Goal: Task Accomplishment & Management: Manage account settings

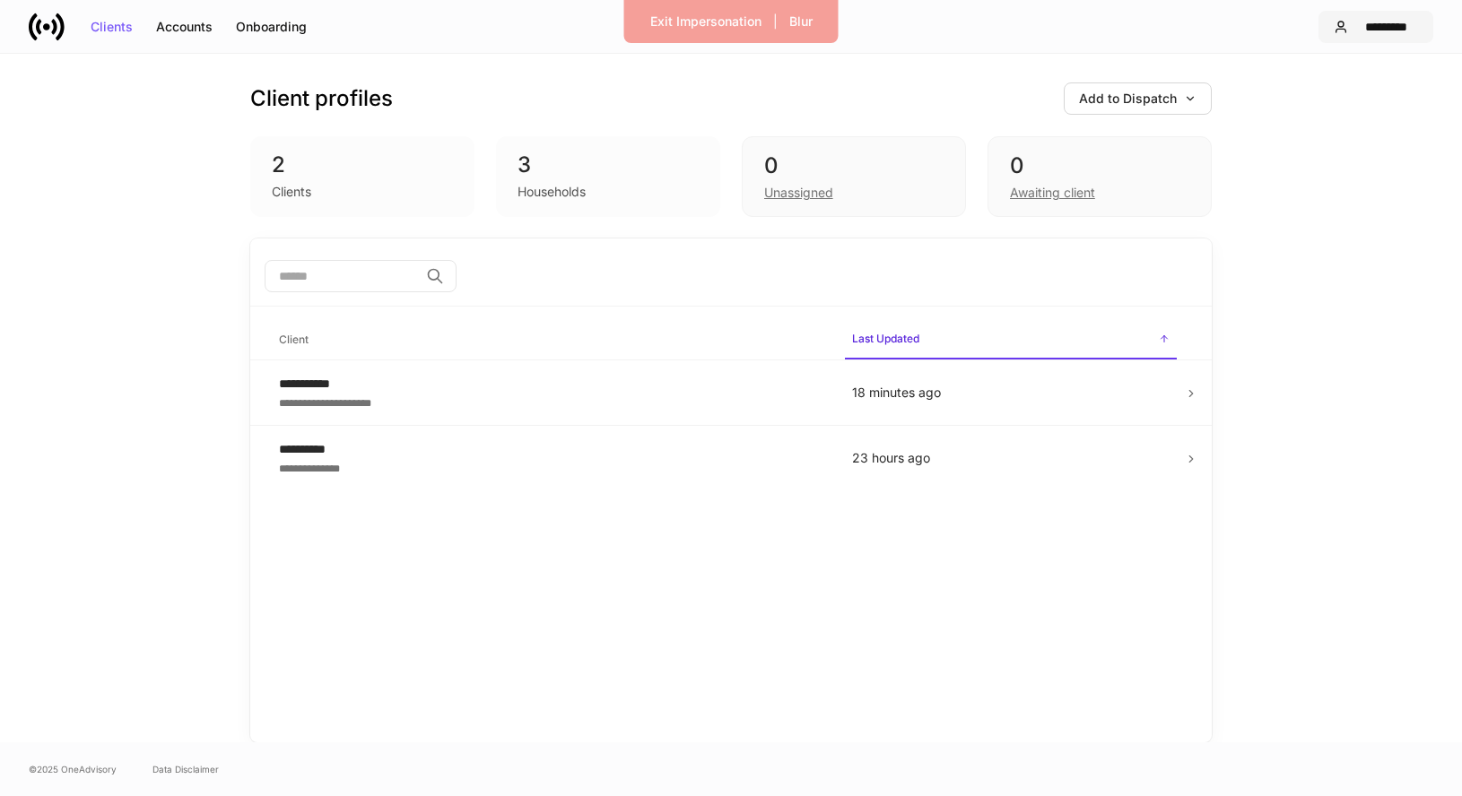
click at [1384, 24] on div "*********" at bounding box center [1386, 27] width 63 height 13
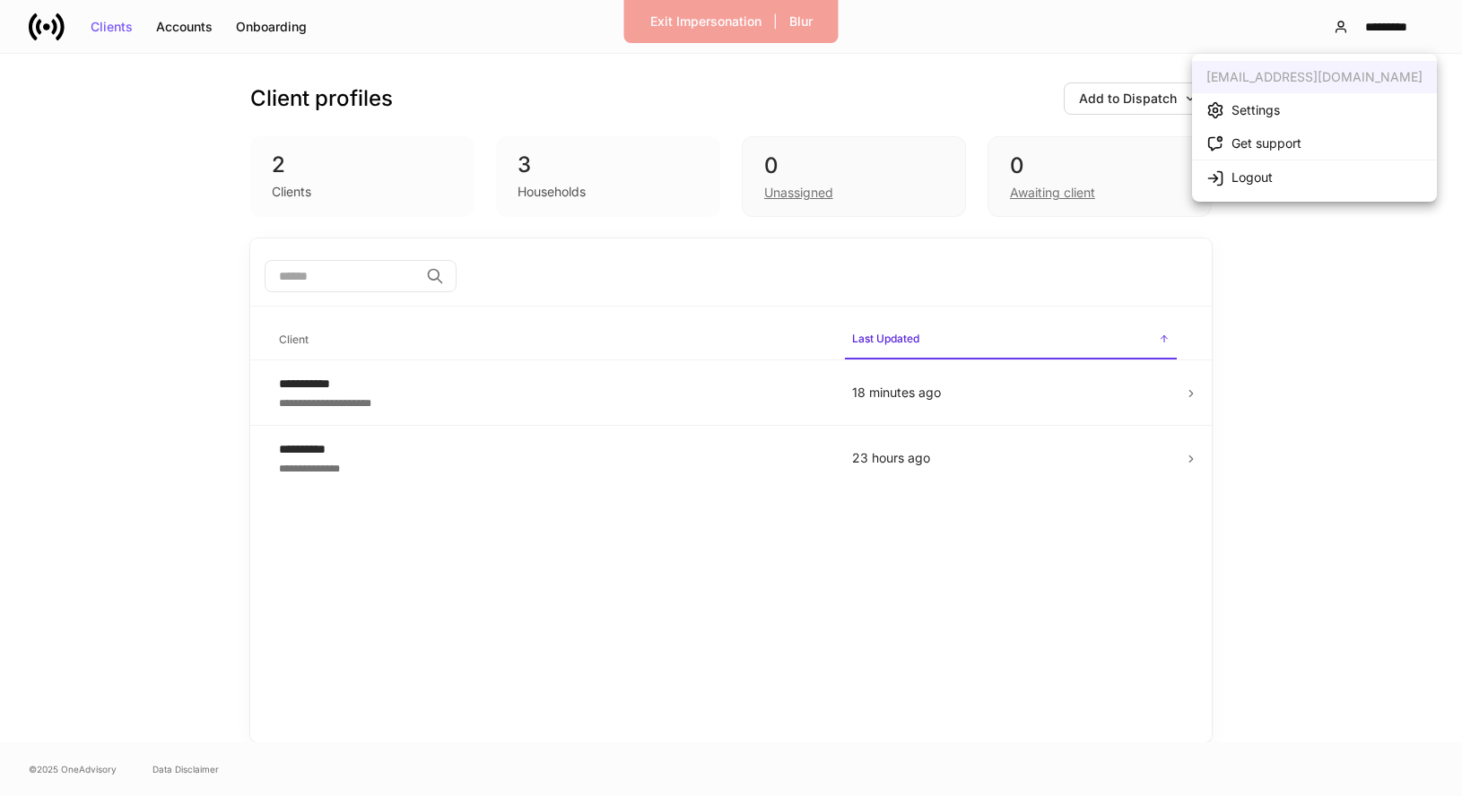
click at [1277, 112] on div "Settings" at bounding box center [1255, 110] width 48 height 18
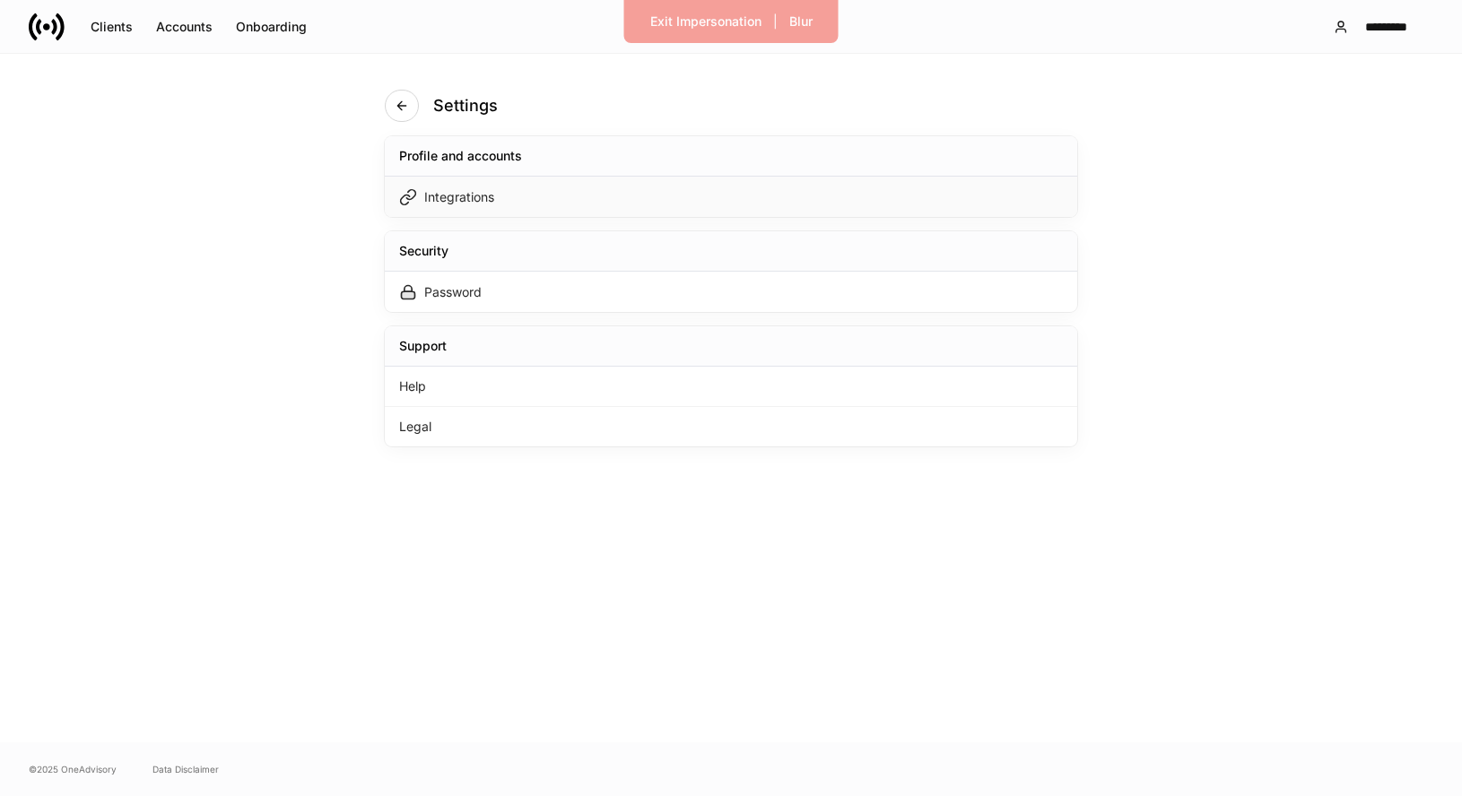
click at [546, 198] on div "Integrations" at bounding box center [731, 197] width 692 height 40
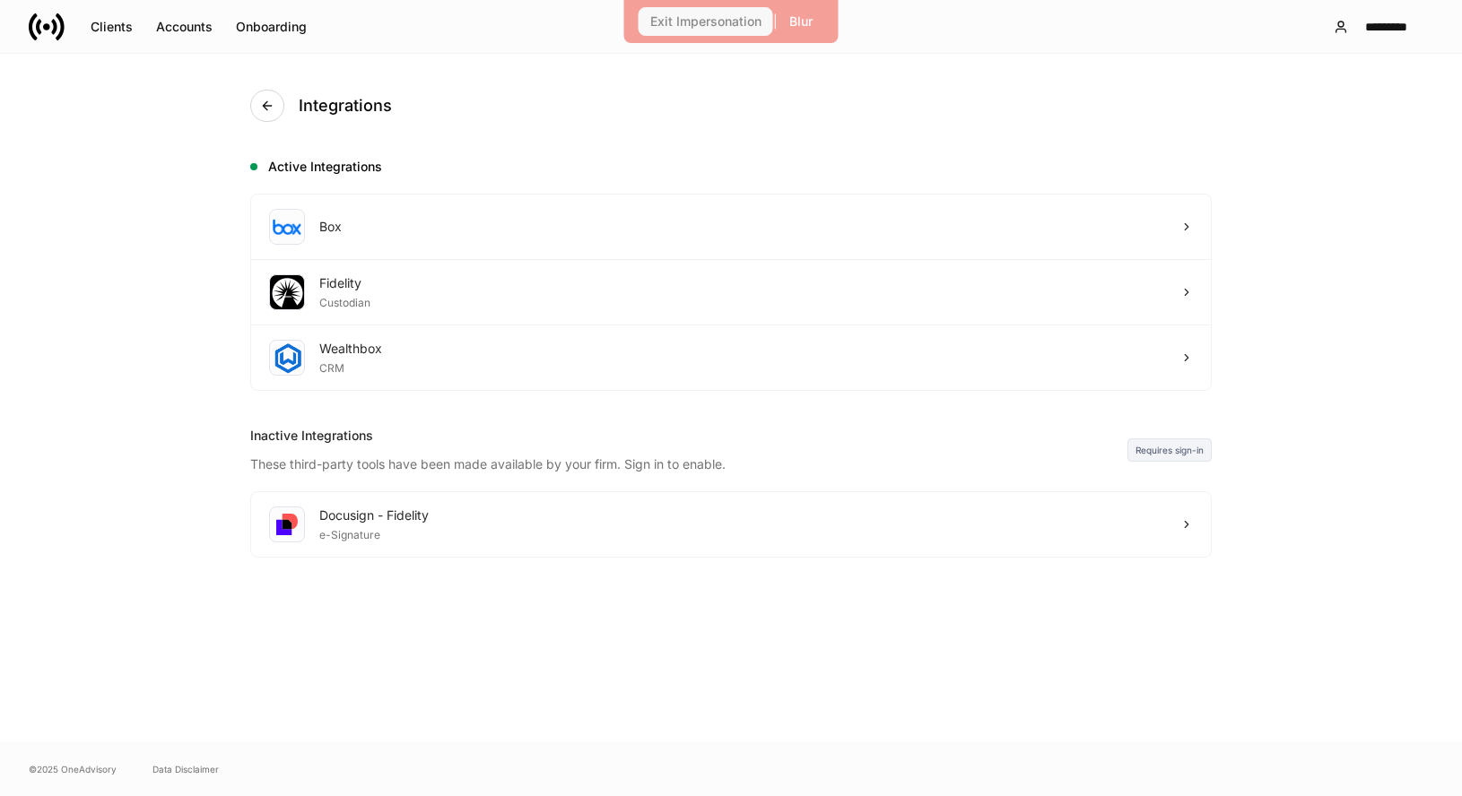
click at [724, 28] on div "Exit Impersonation" at bounding box center [705, 21] width 111 height 13
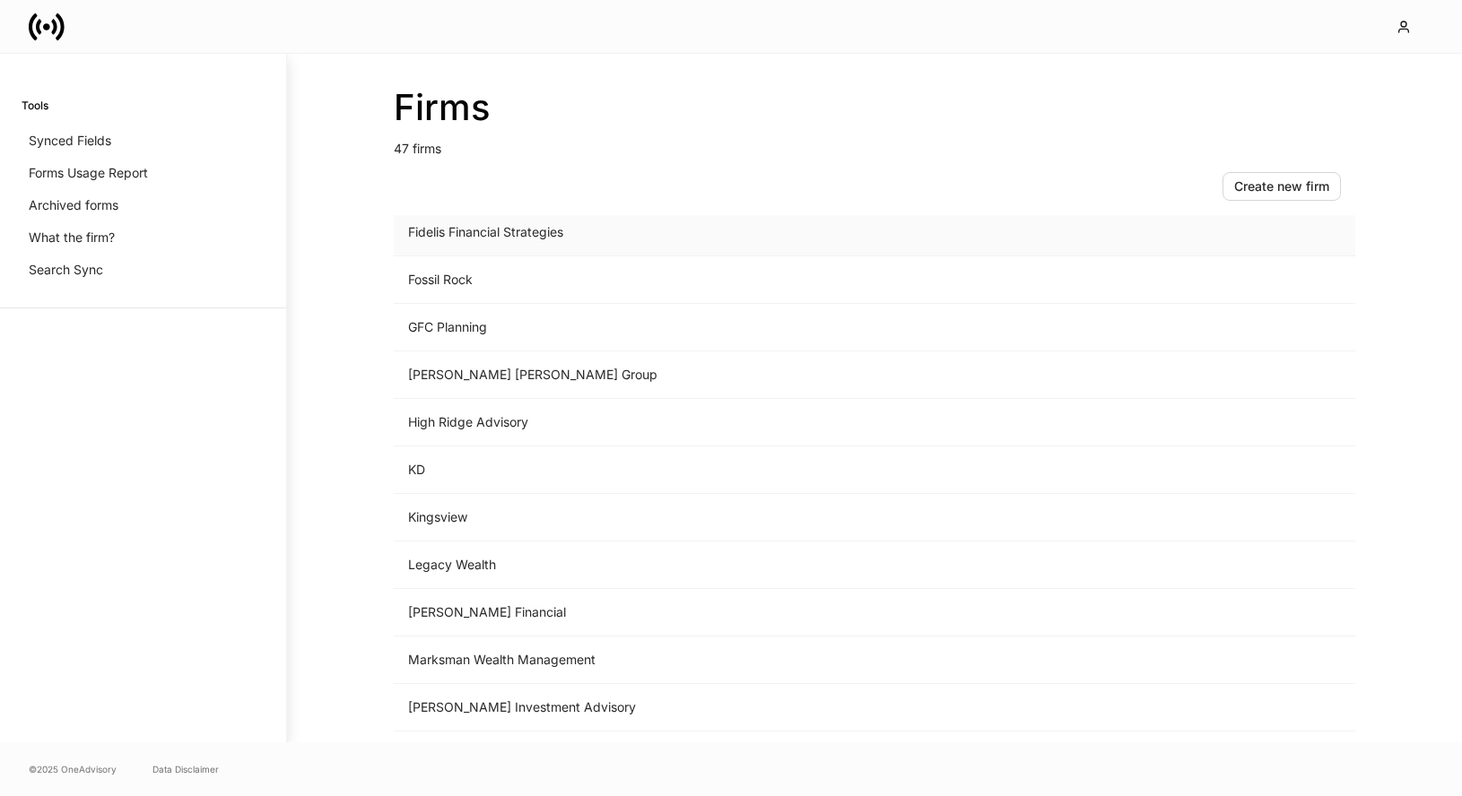
scroll to position [1241, 0]
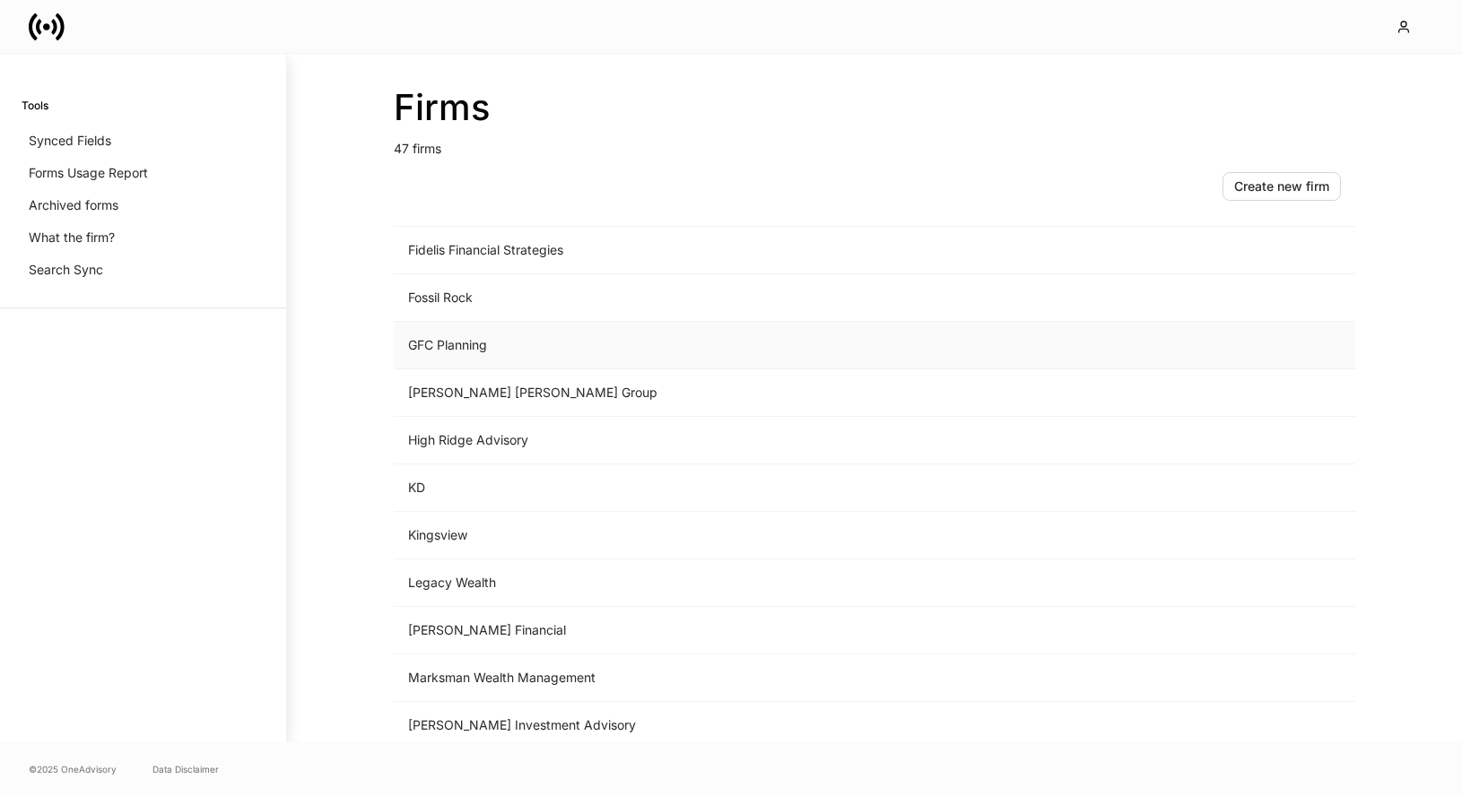
click at [468, 345] on td "GFC Planning" at bounding box center [726, 346] width 664 height 48
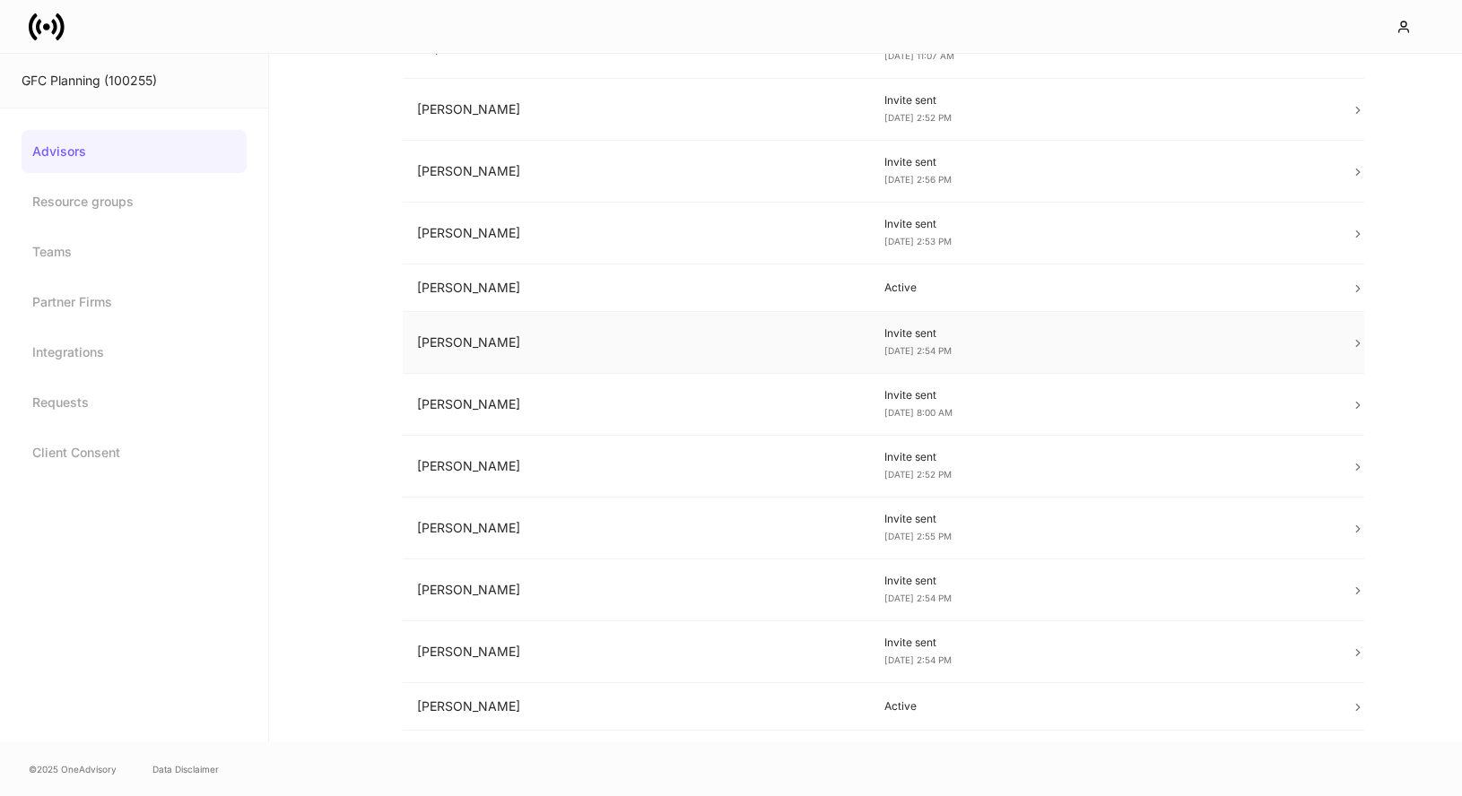
scroll to position [328, 0]
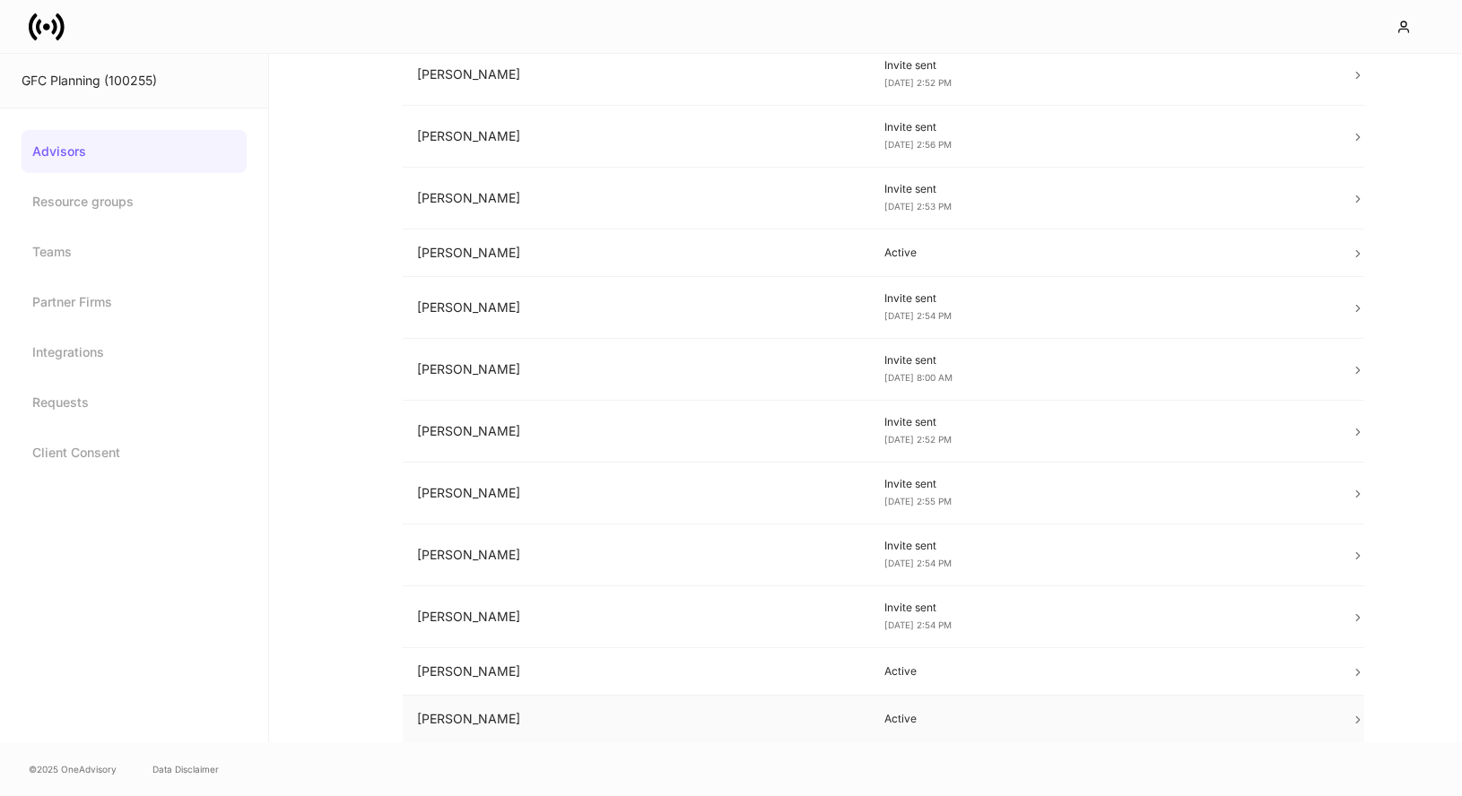
click at [543, 712] on td "Tim Smeal" at bounding box center [636, 720] width 467 height 48
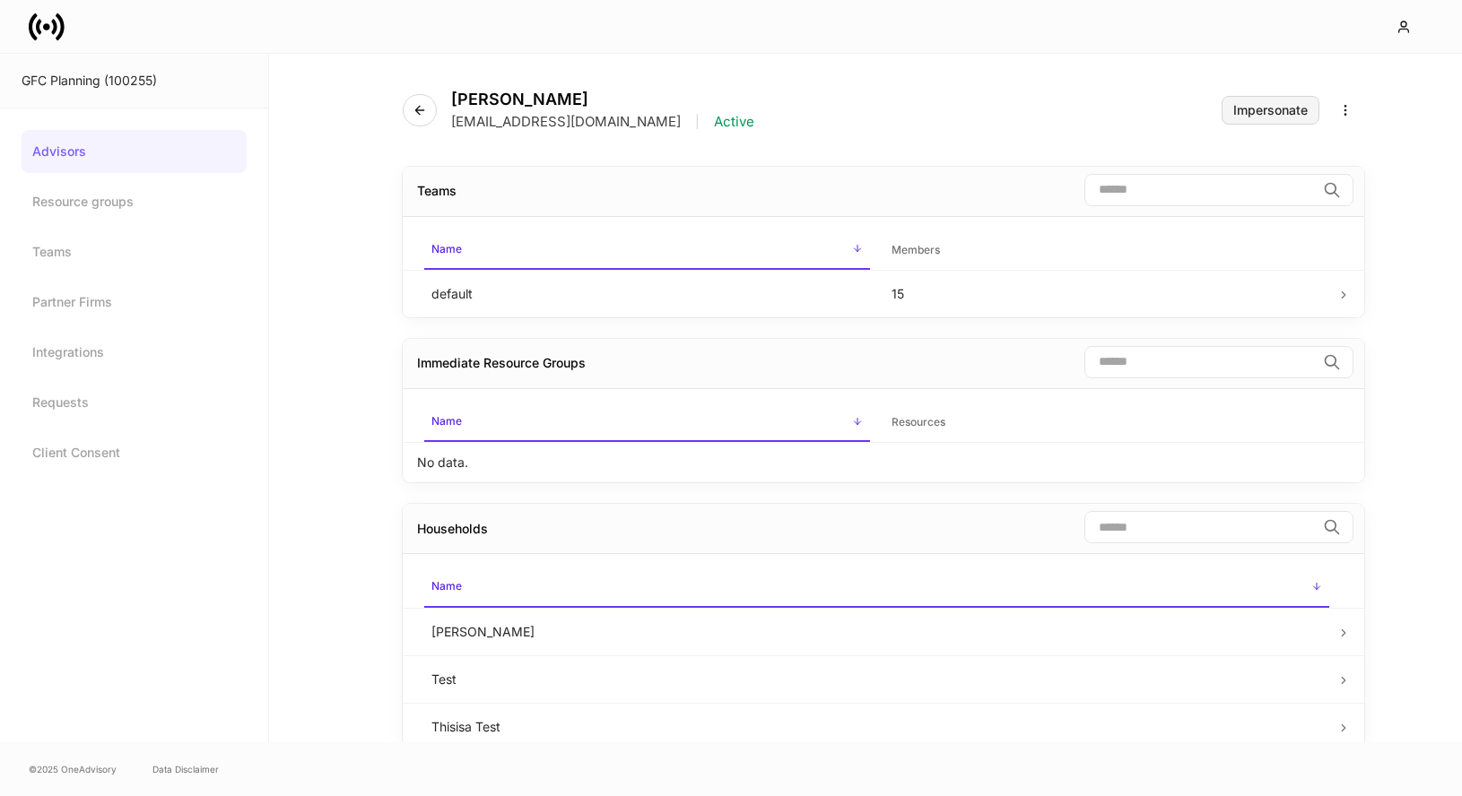
click at [1270, 108] on div "Impersonate" at bounding box center [1270, 110] width 74 height 13
click at [410, 108] on button "button" at bounding box center [420, 110] width 34 height 32
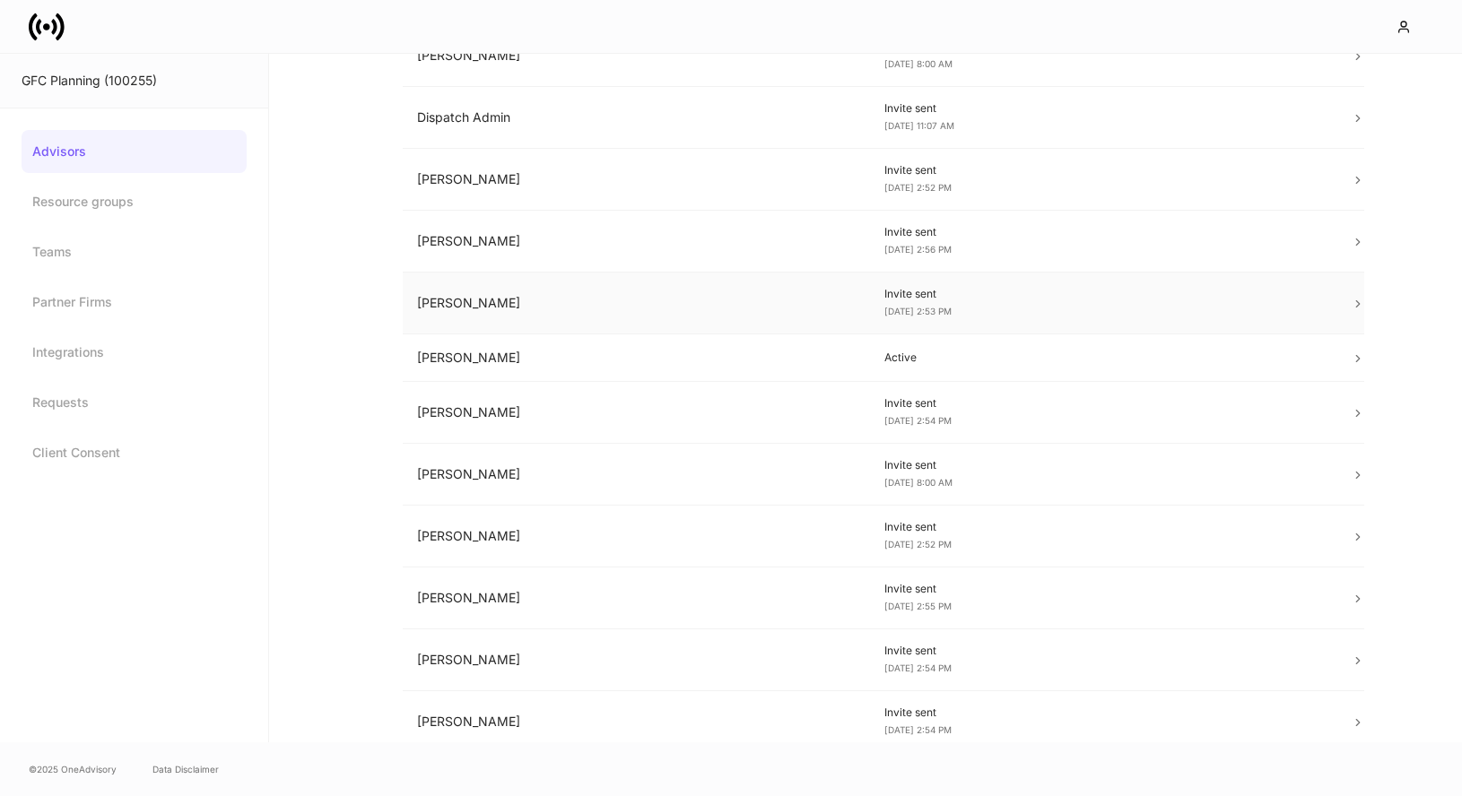
scroll to position [328, 0]
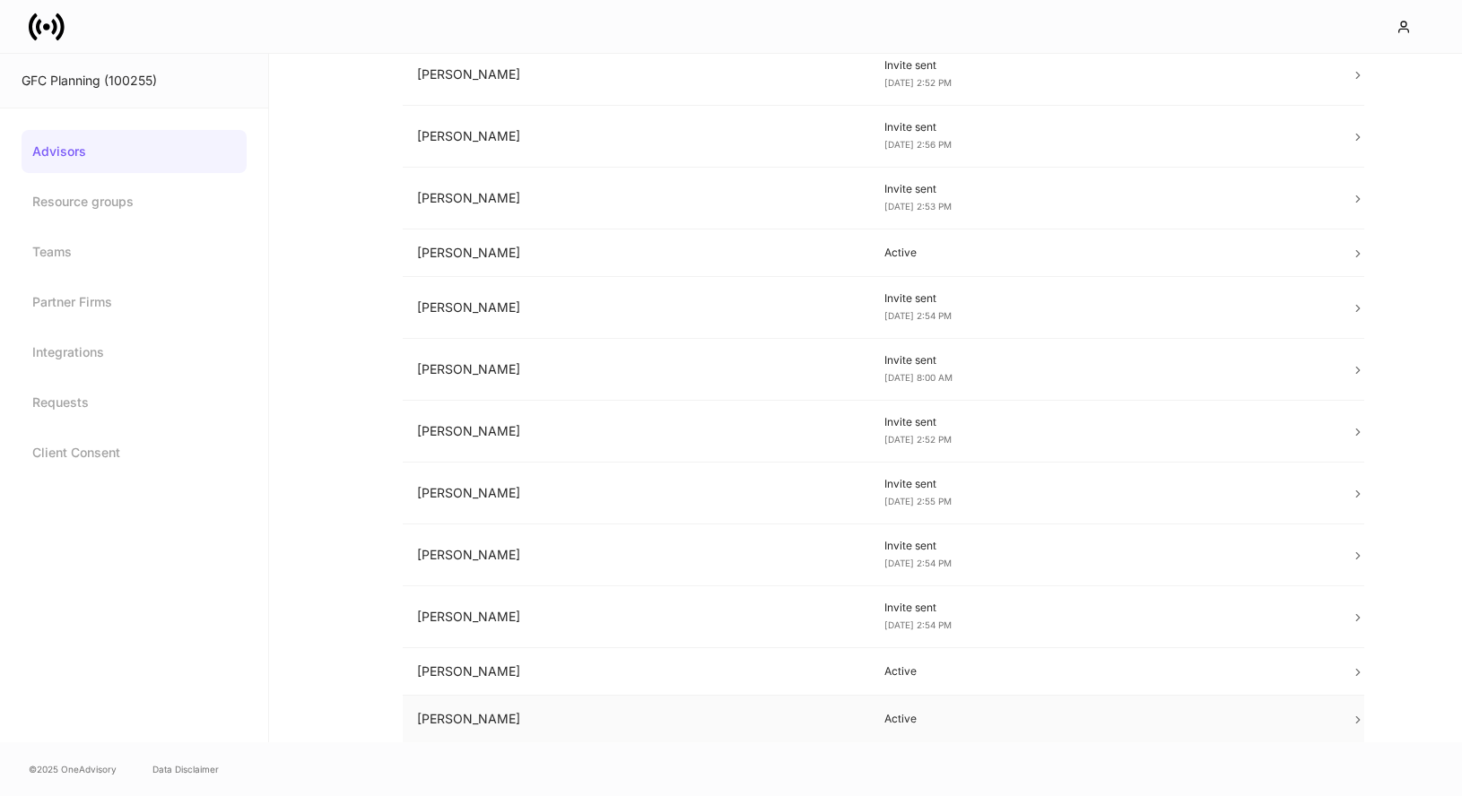
click at [822, 735] on td "Tim Smeal" at bounding box center [636, 720] width 467 height 48
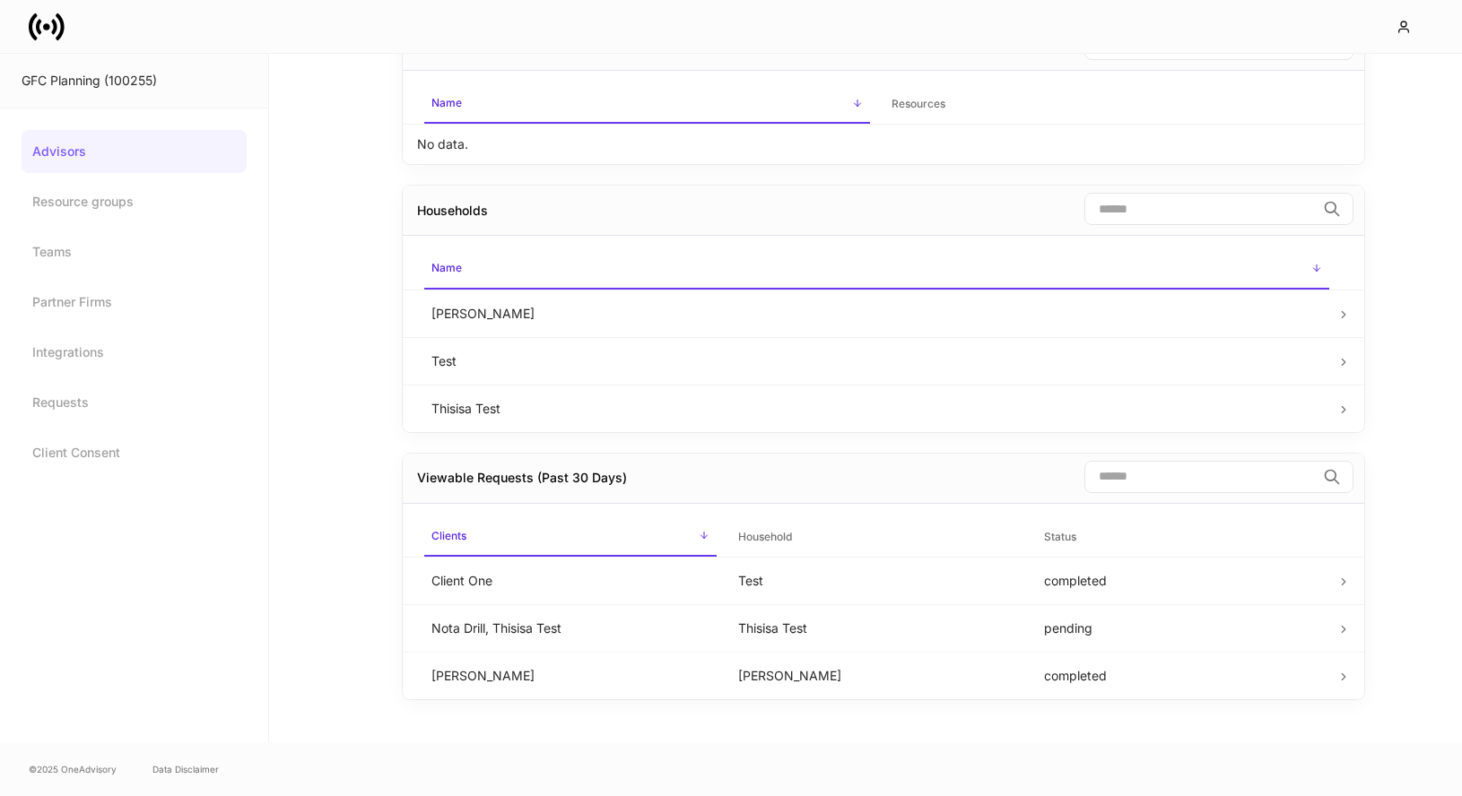
scroll to position [318, 0]
click at [38, 15] on icon at bounding box center [47, 27] width 36 height 36
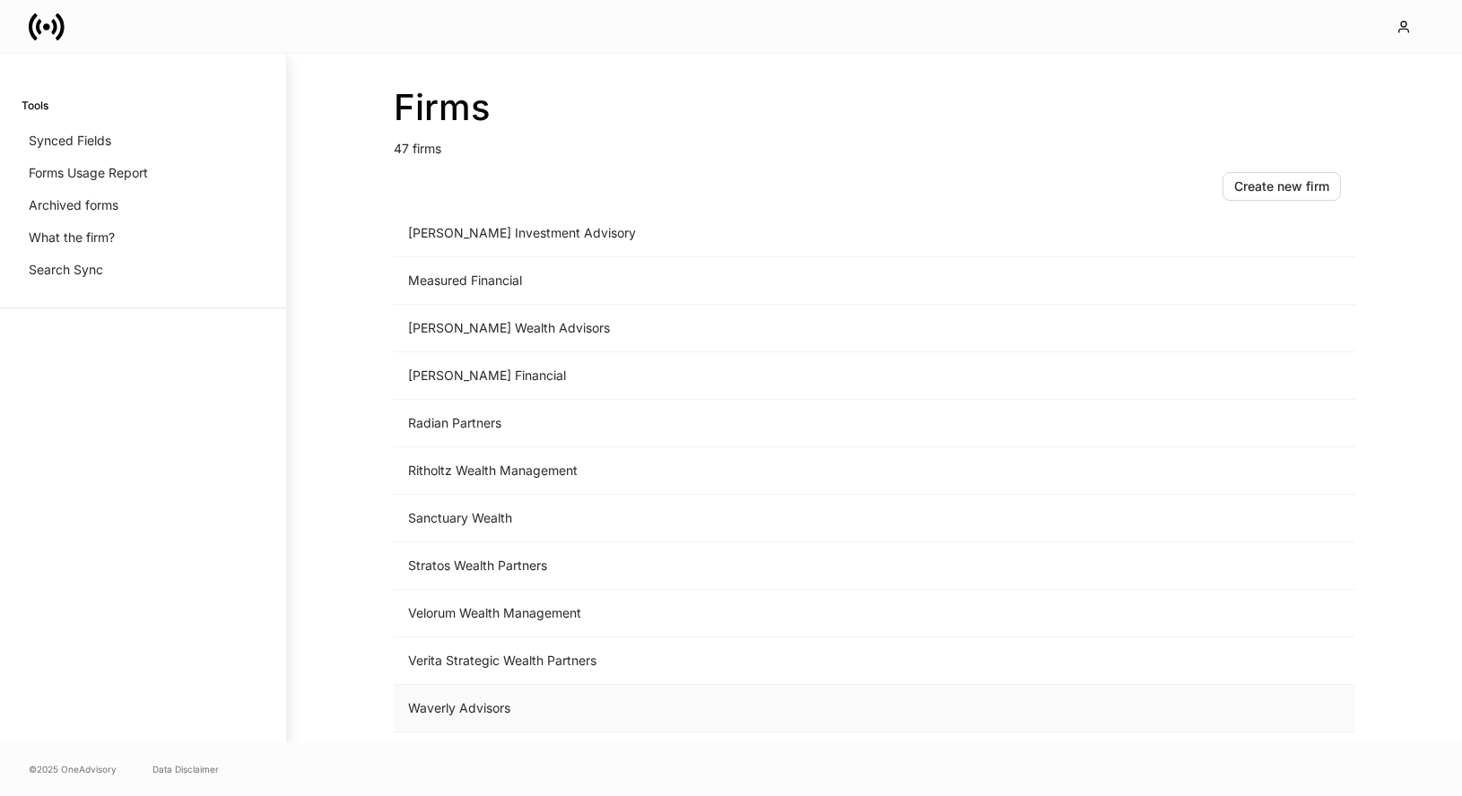
scroll to position [1681, 0]
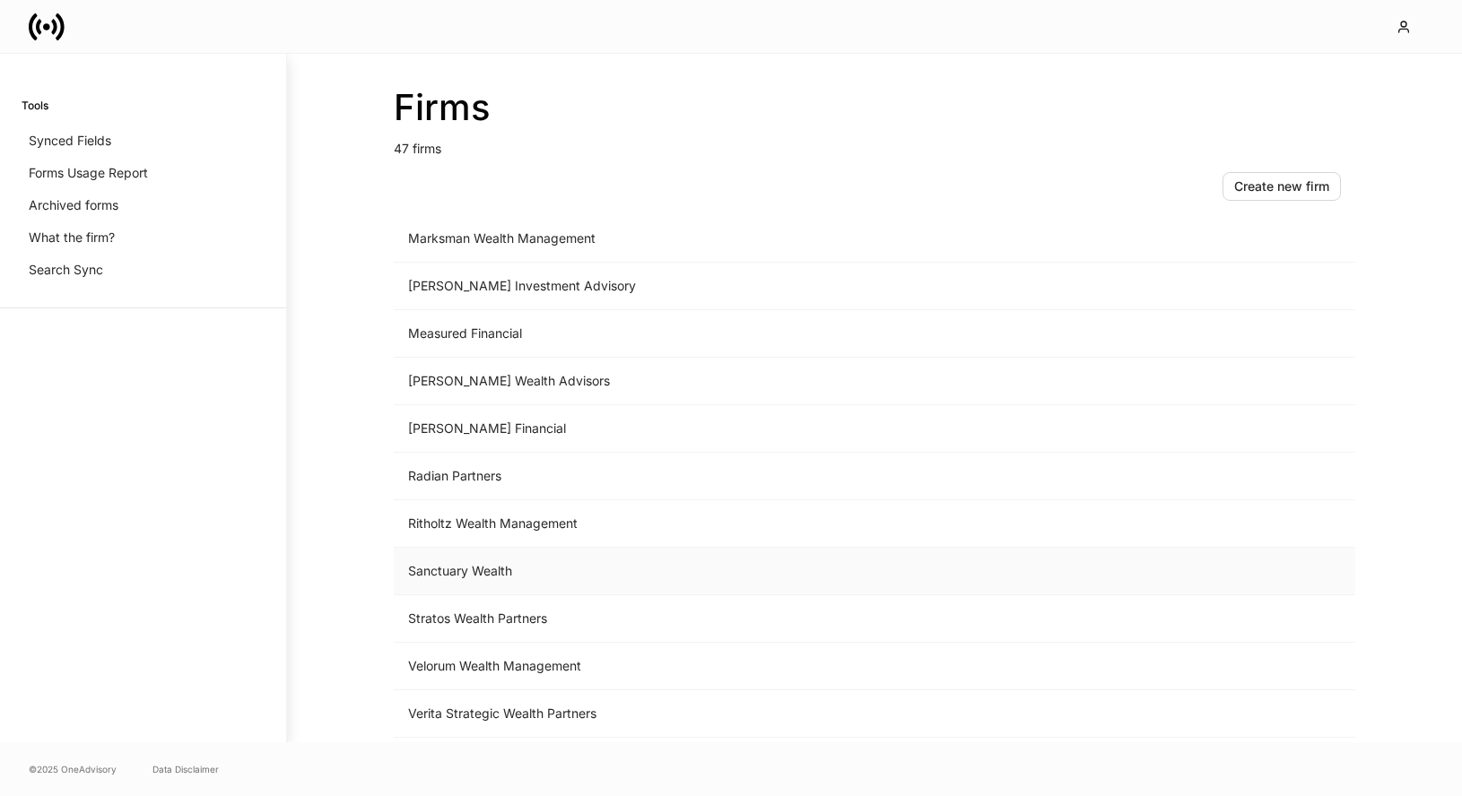
click at [514, 567] on td "Sanctuary Wealth" at bounding box center [726, 572] width 664 height 48
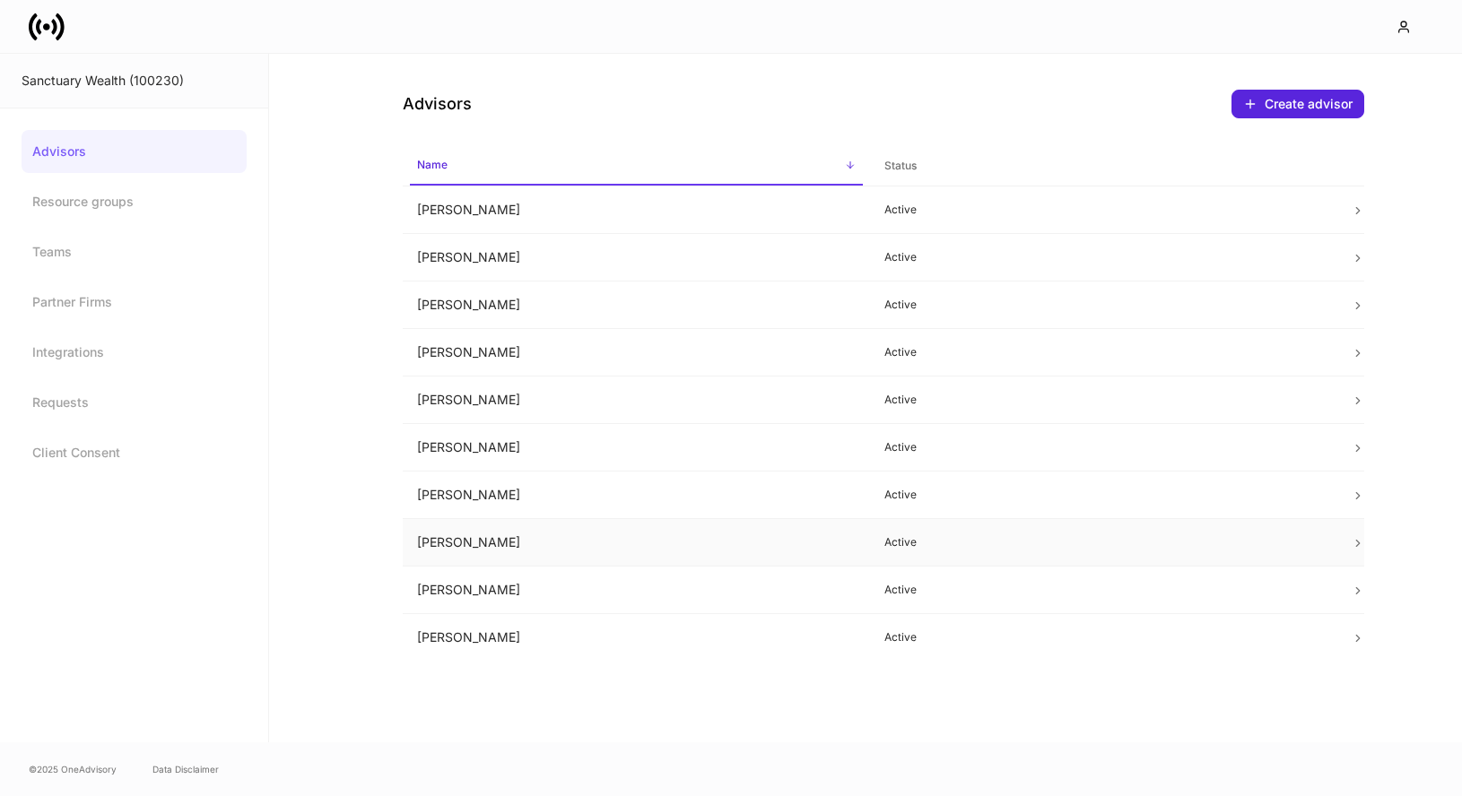
click at [501, 544] on td "Olivia Fleming" at bounding box center [636, 543] width 467 height 48
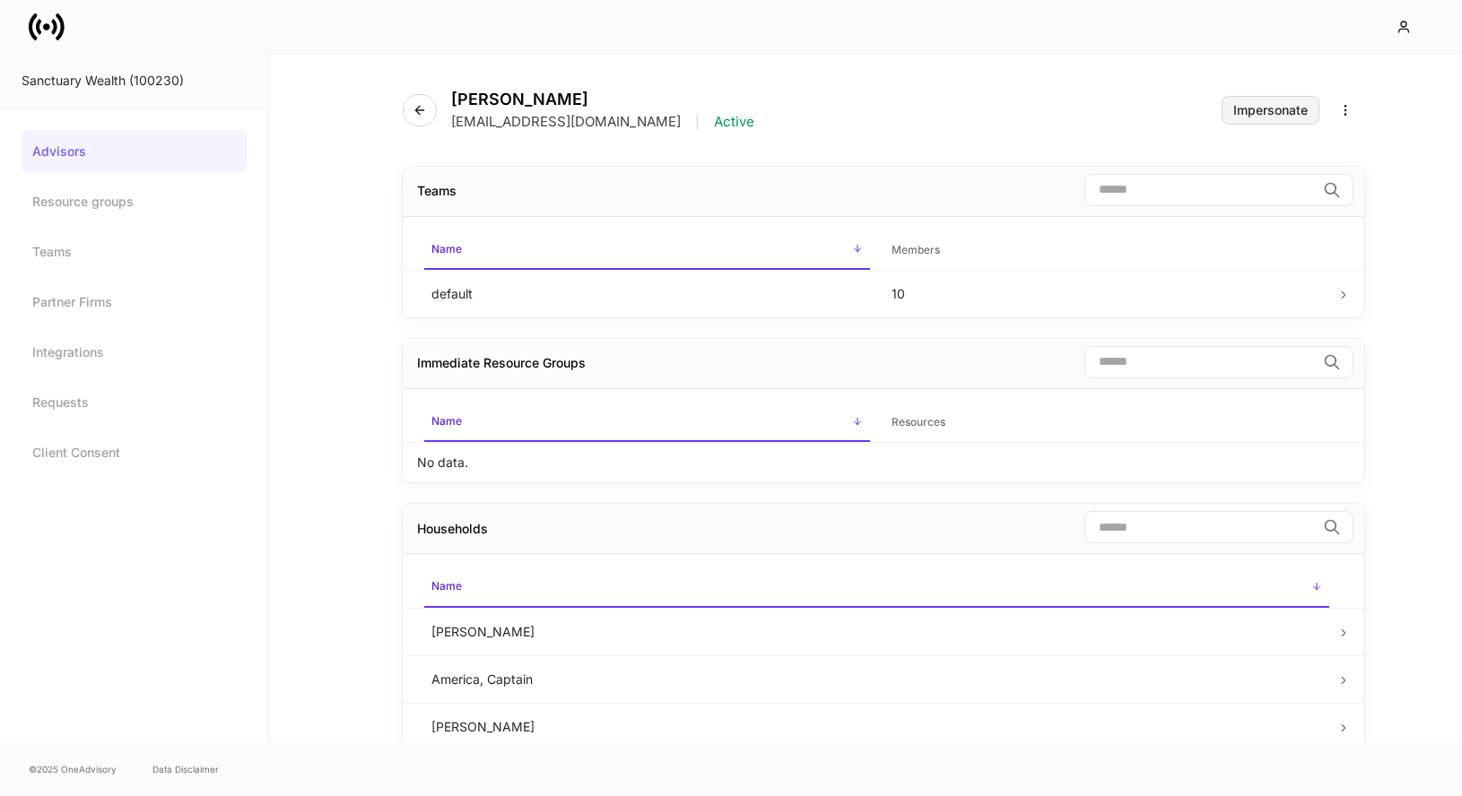
click at [1272, 119] on button "Impersonate" at bounding box center [1270, 110] width 98 height 29
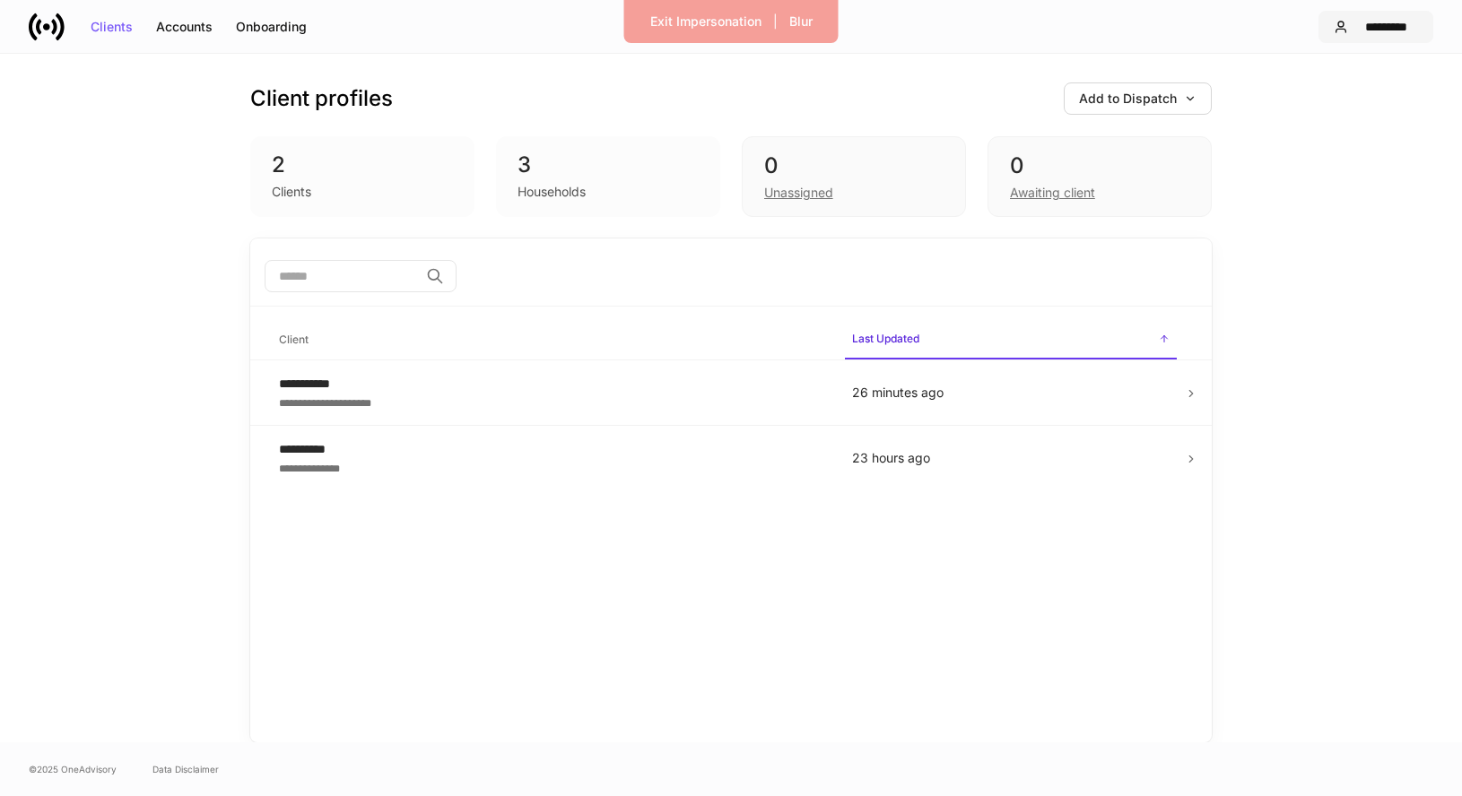
click at [1399, 22] on div "*********" at bounding box center [1386, 27] width 63 height 13
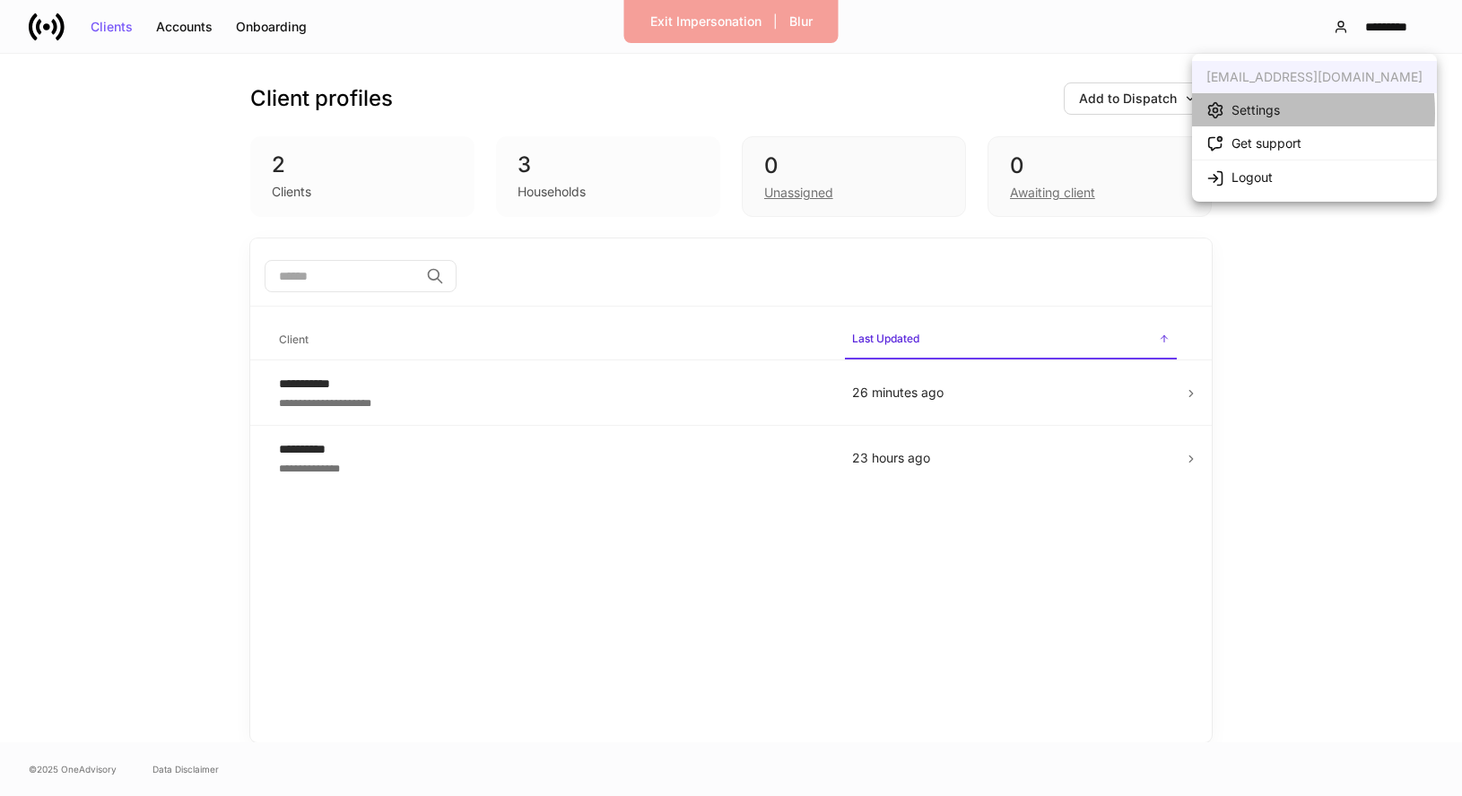
click at [1236, 113] on div "Settings" at bounding box center [1255, 110] width 48 height 18
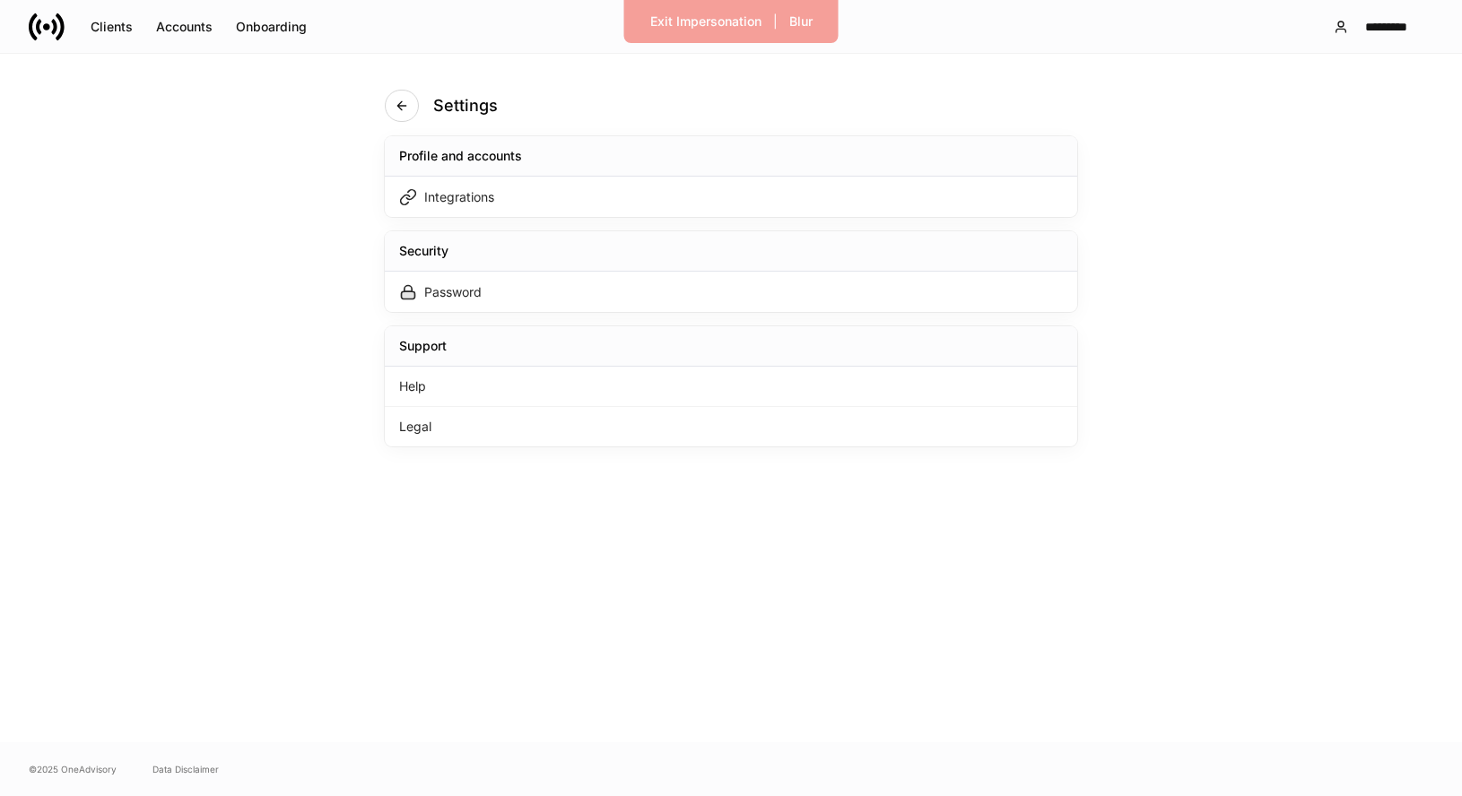
click at [552, 220] on div "Profile and accounts Integrations Security Password Support Help Legal" at bounding box center [731, 291] width 692 height 310
click at [537, 200] on div "Integrations" at bounding box center [731, 197] width 692 height 40
